Goal: Task Accomplishment & Management: Manage account settings

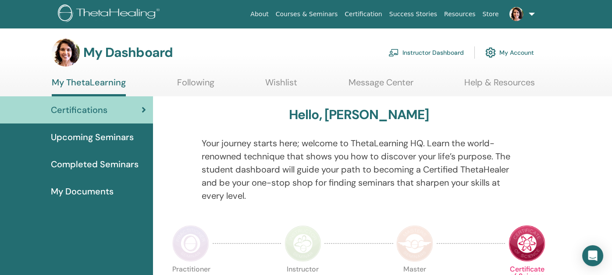
click at [418, 51] on link "Instructor Dashboard" at bounding box center [425, 52] width 75 height 19
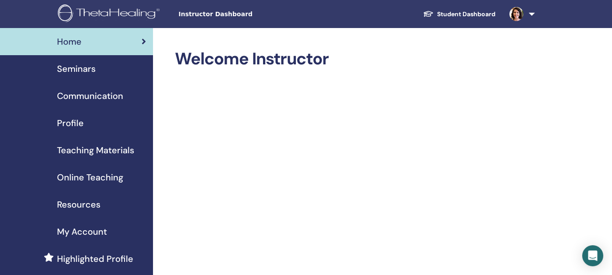
drag, startPoint x: 81, startPoint y: 62, endPoint x: 80, endPoint y: 67, distance: 5.8
click at [81, 62] on span "Seminars" at bounding box center [76, 68] width 39 height 13
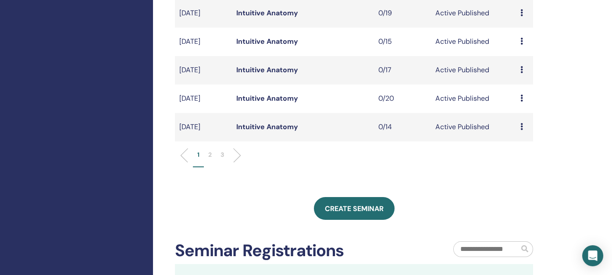
scroll to position [307, 0]
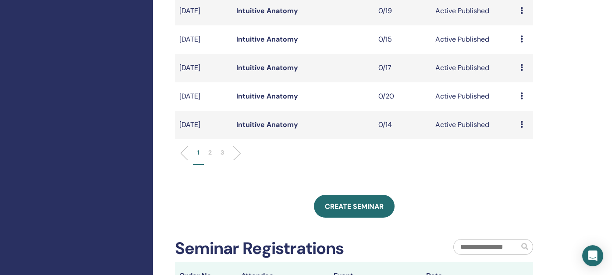
click at [209, 152] on p "2" at bounding box center [210, 152] width 4 height 9
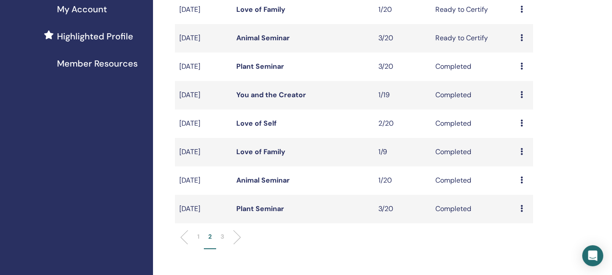
scroll to position [131, 0]
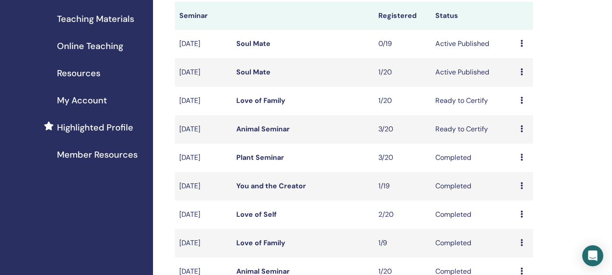
click at [260, 71] on link "Soul Mate" at bounding box center [253, 71] width 34 height 9
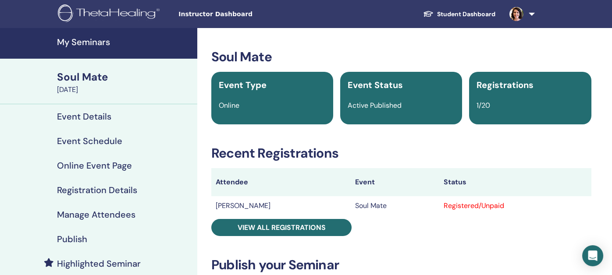
click at [111, 217] on h4 "Manage Attendees" at bounding box center [96, 214] width 78 height 11
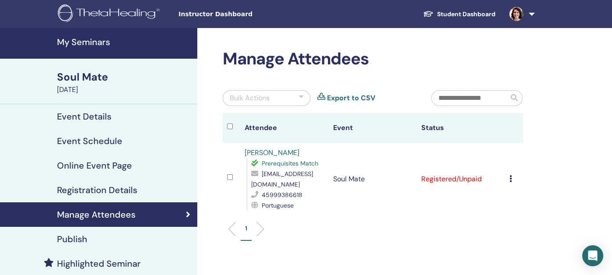
click at [511, 178] on icon at bounding box center [510, 178] width 3 height 7
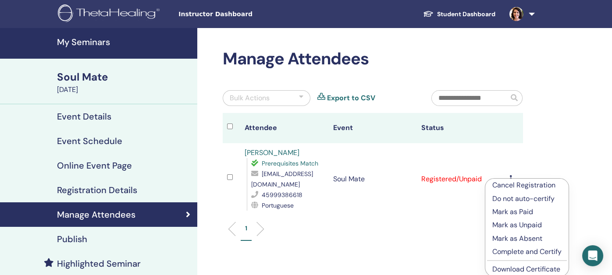
click at [511, 210] on p "Mark as Paid" at bounding box center [526, 212] width 69 height 11
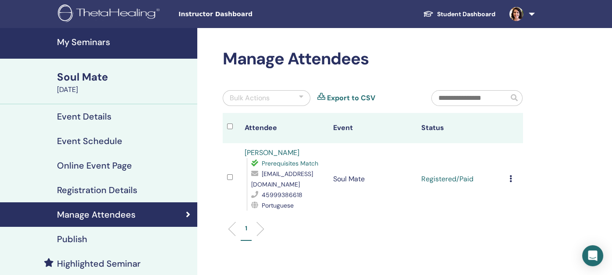
click at [88, 139] on h4 "Event Schedule" at bounding box center [89, 141] width 65 height 11
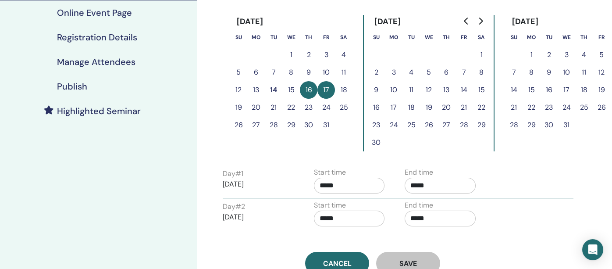
scroll to position [175, 0]
